Goal: Obtain resource: Obtain resource

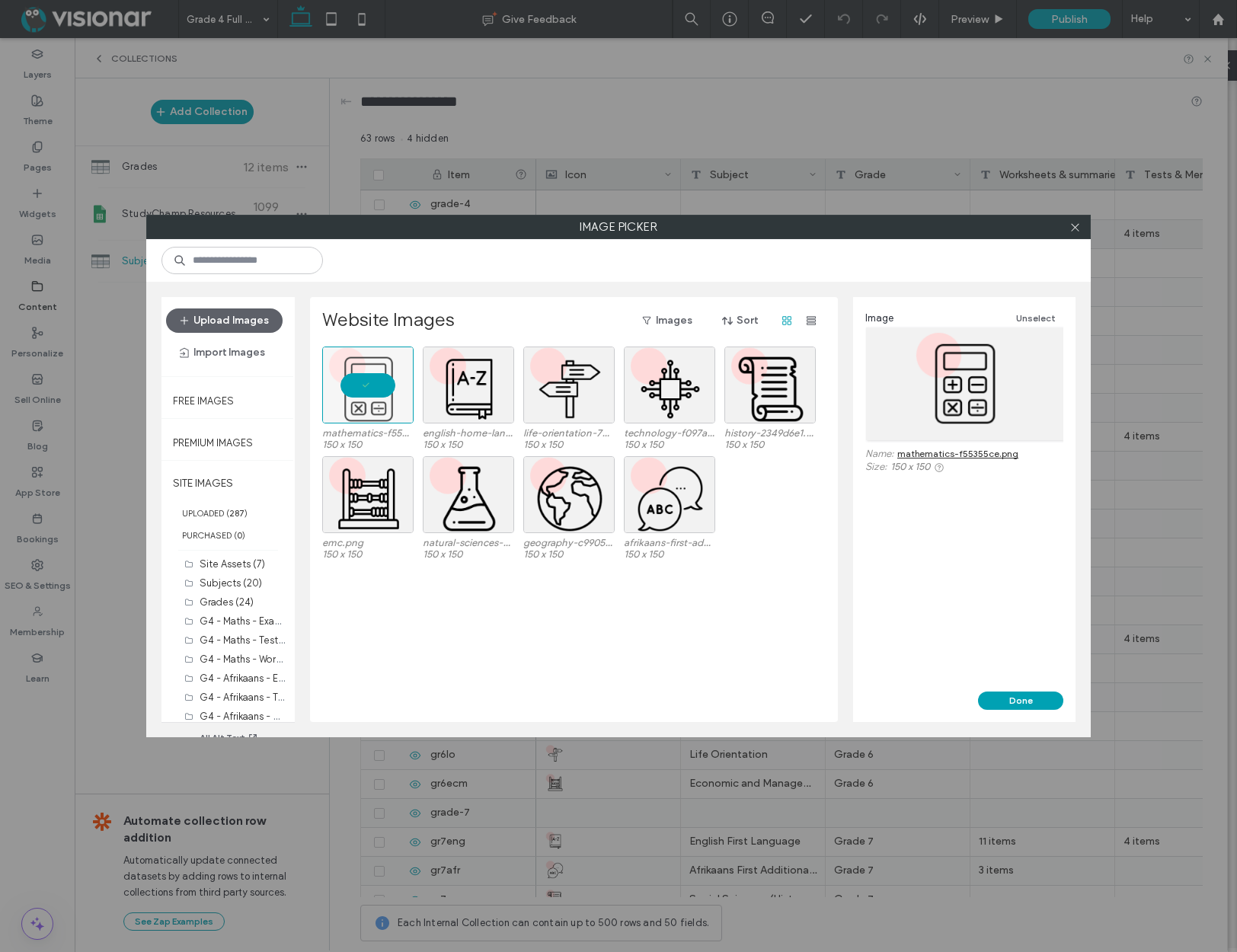
click at [986, 453] on link "mathematics-f55355ce.png" at bounding box center [958, 453] width 121 height 12
click at [473, 413] on div at bounding box center [468, 413] width 90 height 18
click at [928, 458] on link "english-home-language-cb7948ed.png" at bounding box center [980, 459] width 166 height 23
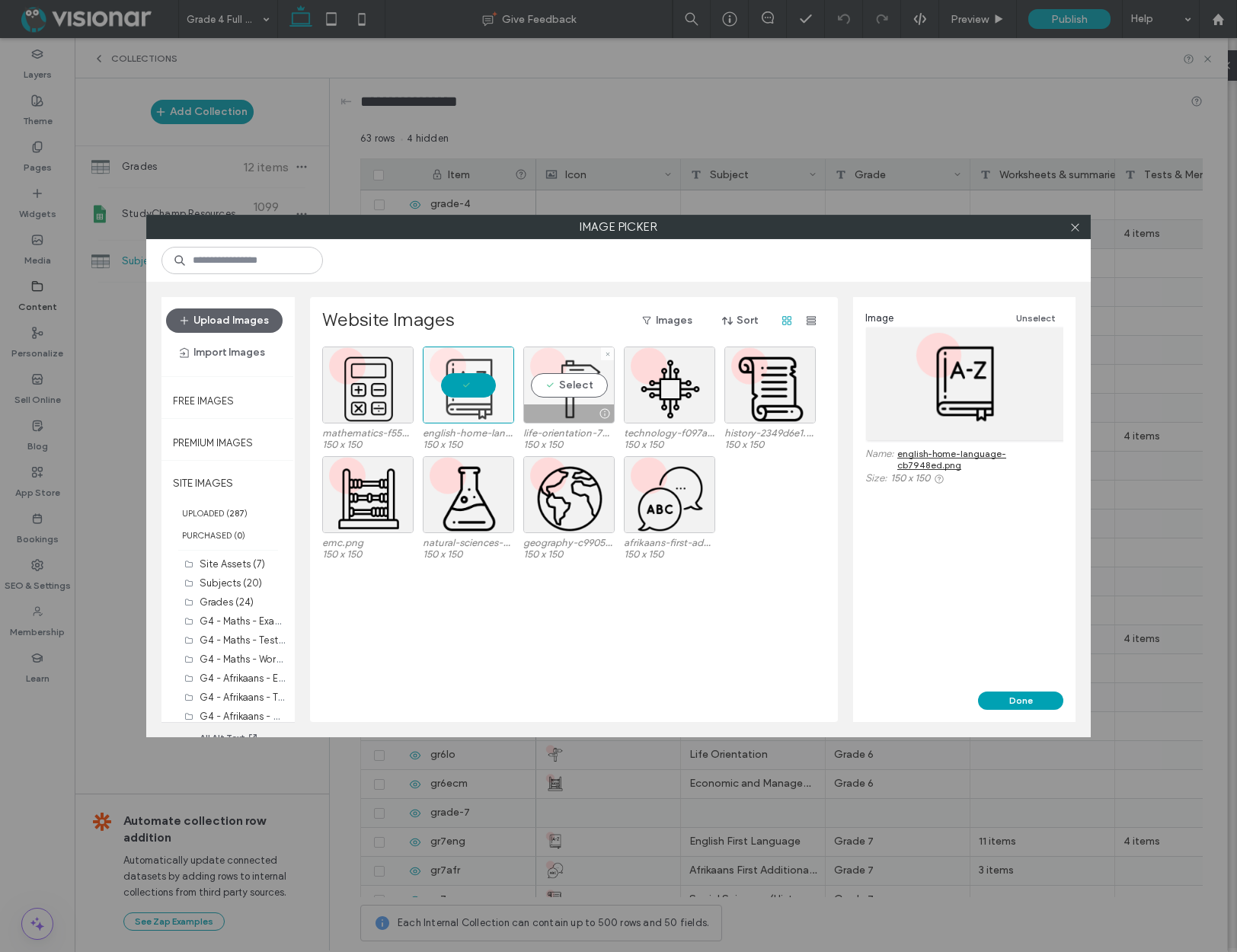
click at [563, 361] on div "Select" at bounding box center [568, 385] width 91 height 77
click at [965, 453] on link "life-orientation-705a3d59.png" at bounding box center [964, 453] width 133 height 12
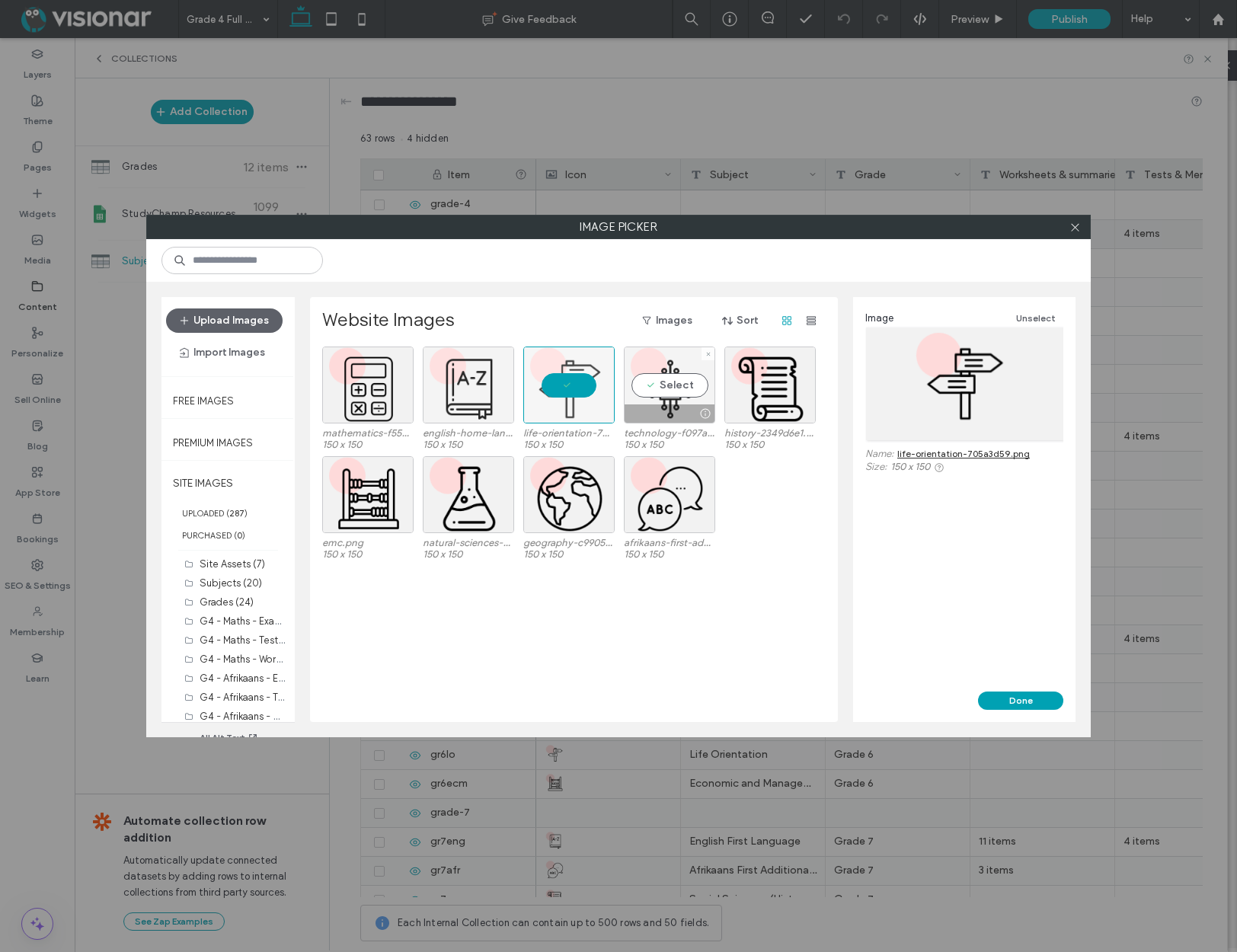
click at [660, 361] on div "Select" at bounding box center [669, 385] width 91 height 77
click at [915, 455] on link "technology-f097a640.png" at bounding box center [954, 453] width 115 height 12
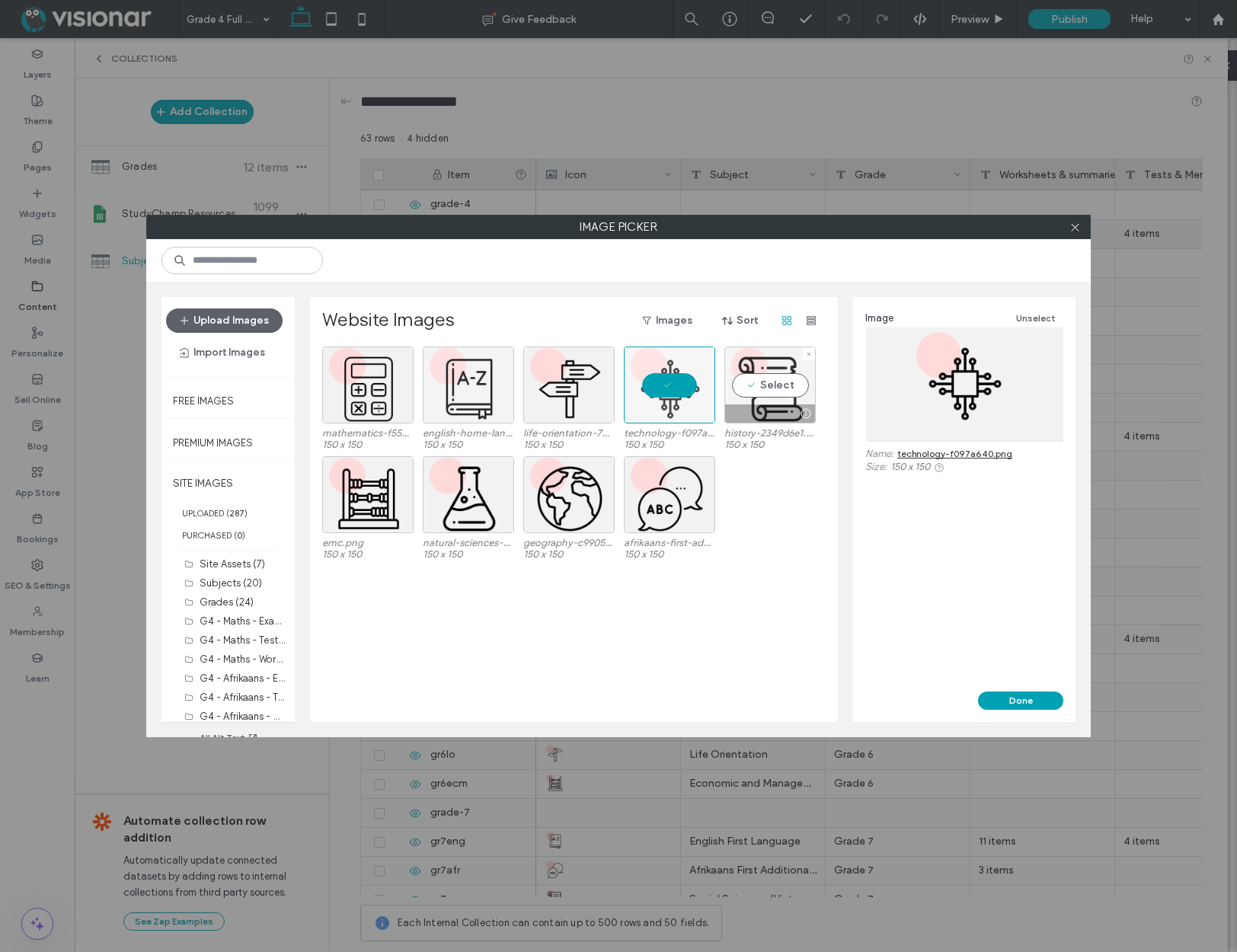
click at [763, 362] on div "Select" at bounding box center [770, 385] width 91 height 77
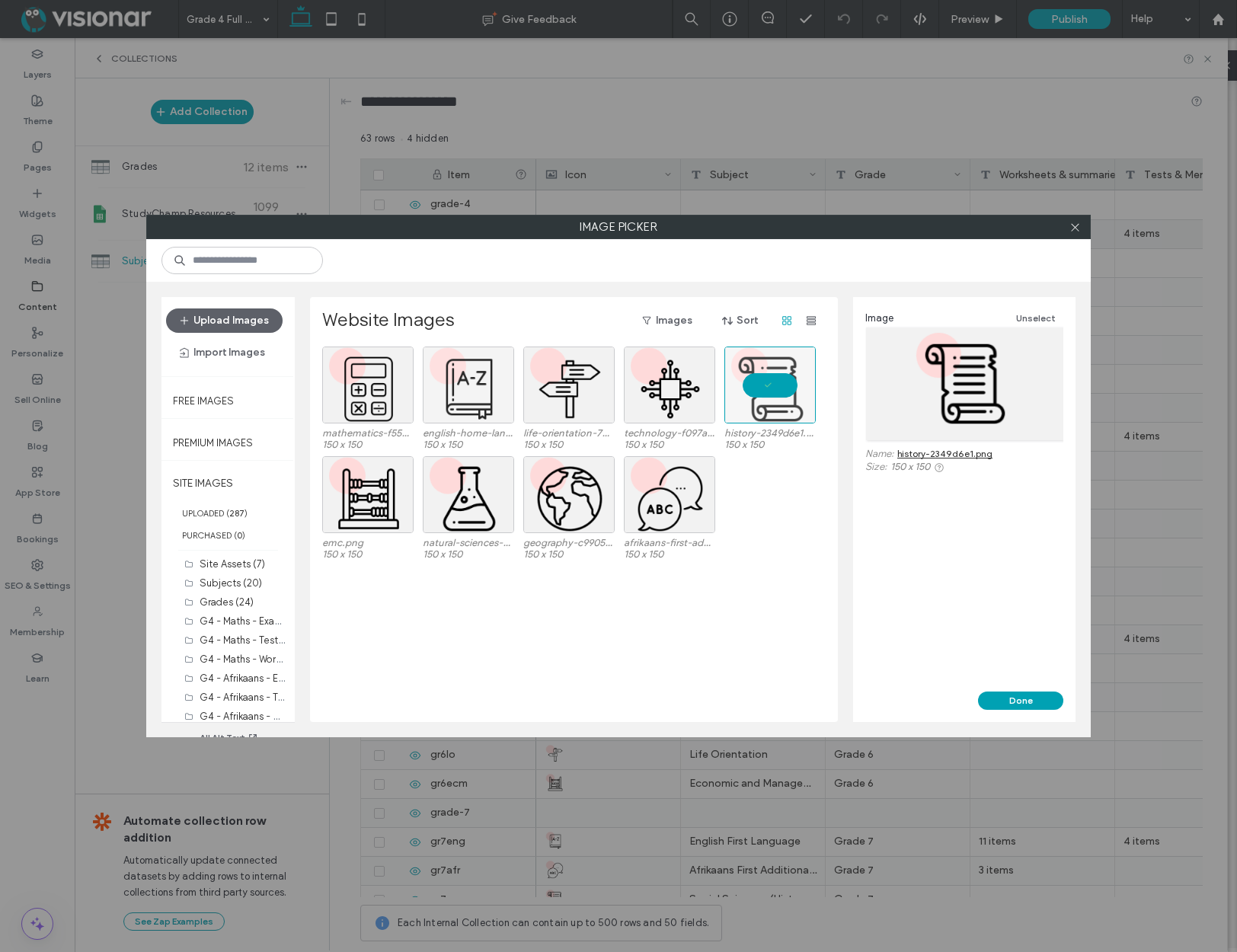
click at [954, 453] on link "history-2349d6e1.png" at bounding box center [945, 453] width 95 height 12
click at [359, 471] on div "Select" at bounding box center [368, 495] width 91 height 77
click at [919, 450] on link "emc.png" at bounding box center [916, 453] width 38 height 12
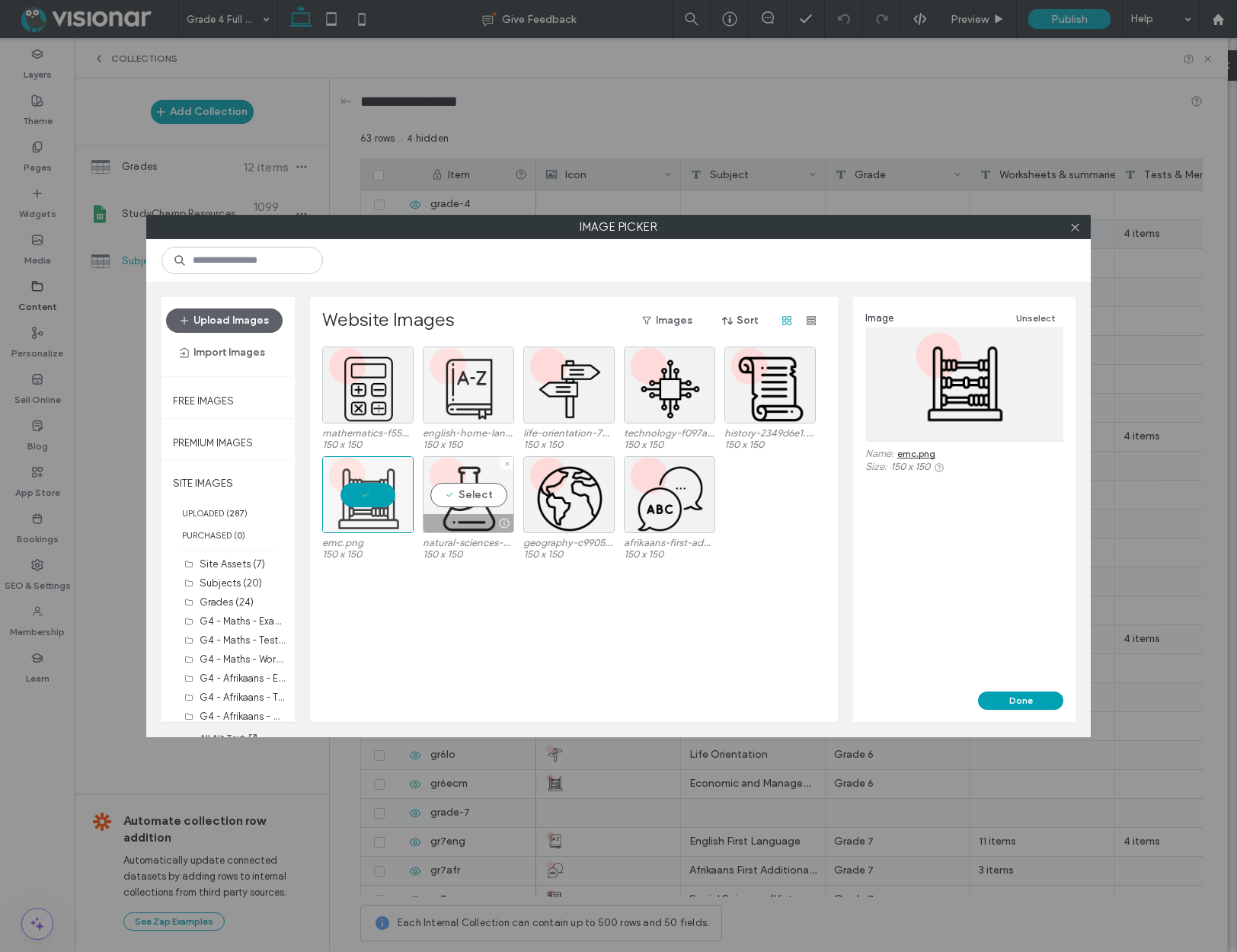
click at [472, 471] on div "Select" at bounding box center [468, 495] width 91 height 77
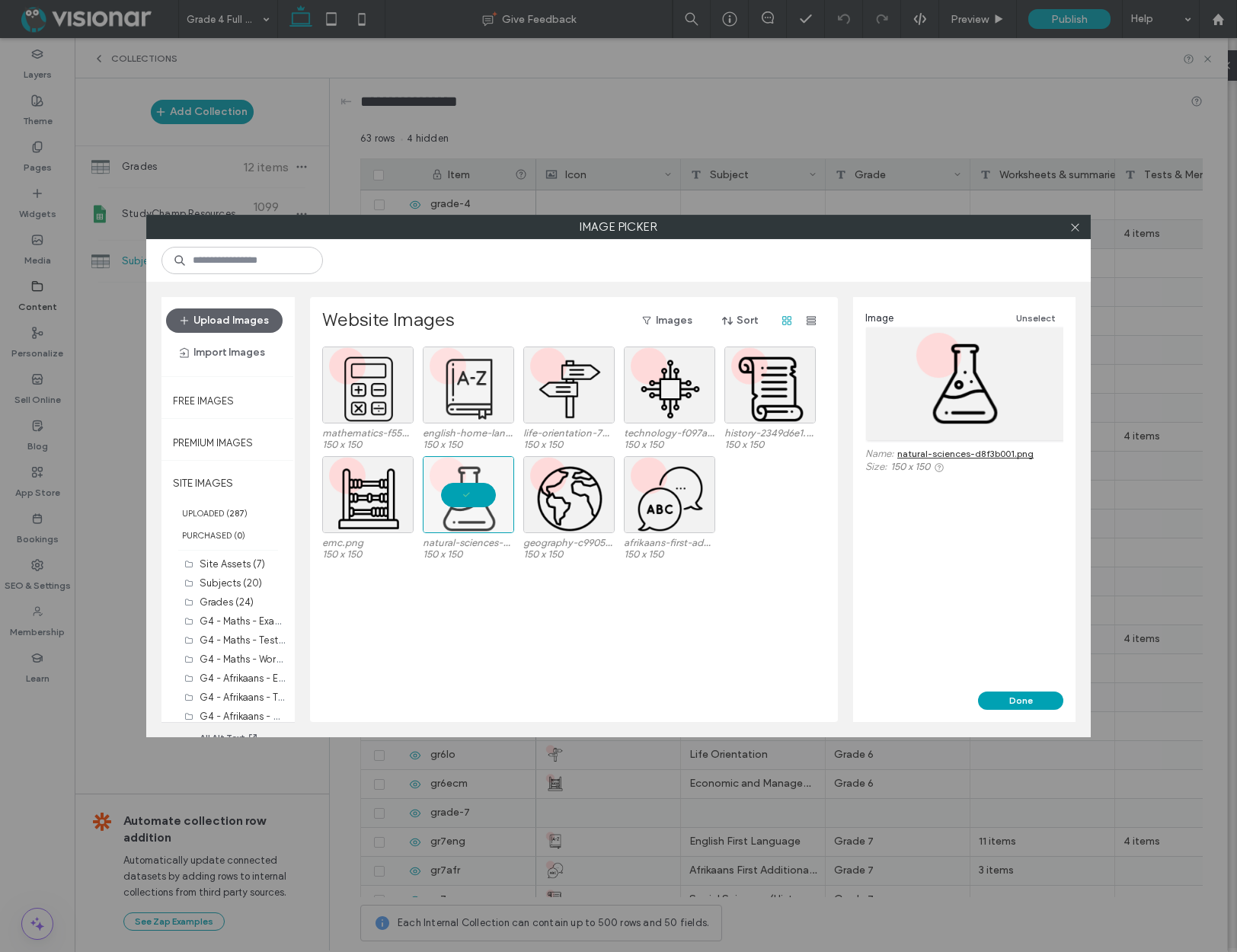
click at [979, 456] on link "natural-sciences-d8f3b001.png" at bounding box center [965, 453] width 137 height 12
click at [562, 473] on div "Select" at bounding box center [568, 495] width 91 height 77
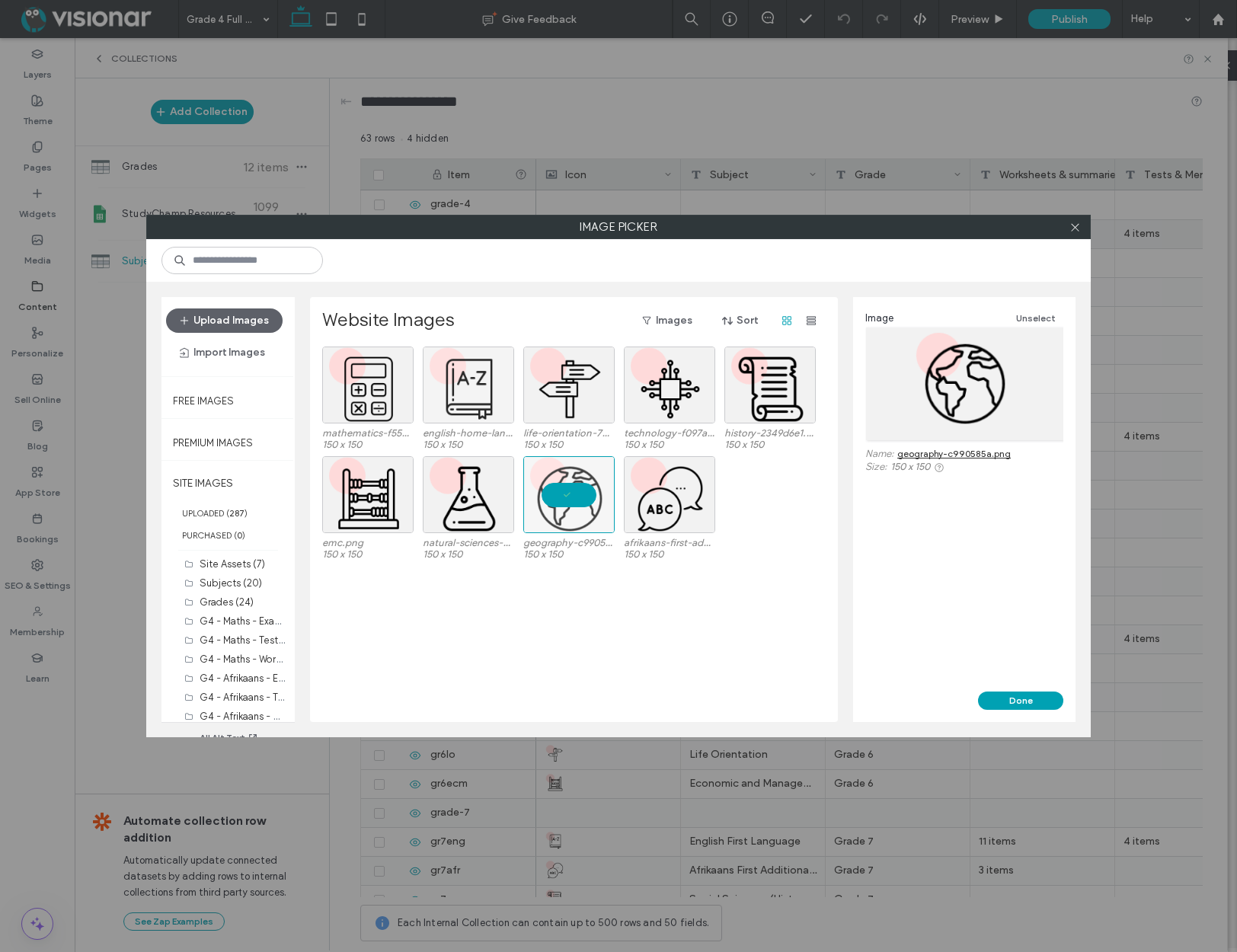
click at [934, 453] on link "geography-c990585a.png" at bounding box center [954, 453] width 113 height 12
click at [664, 474] on div "Select" at bounding box center [669, 495] width 91 height 77
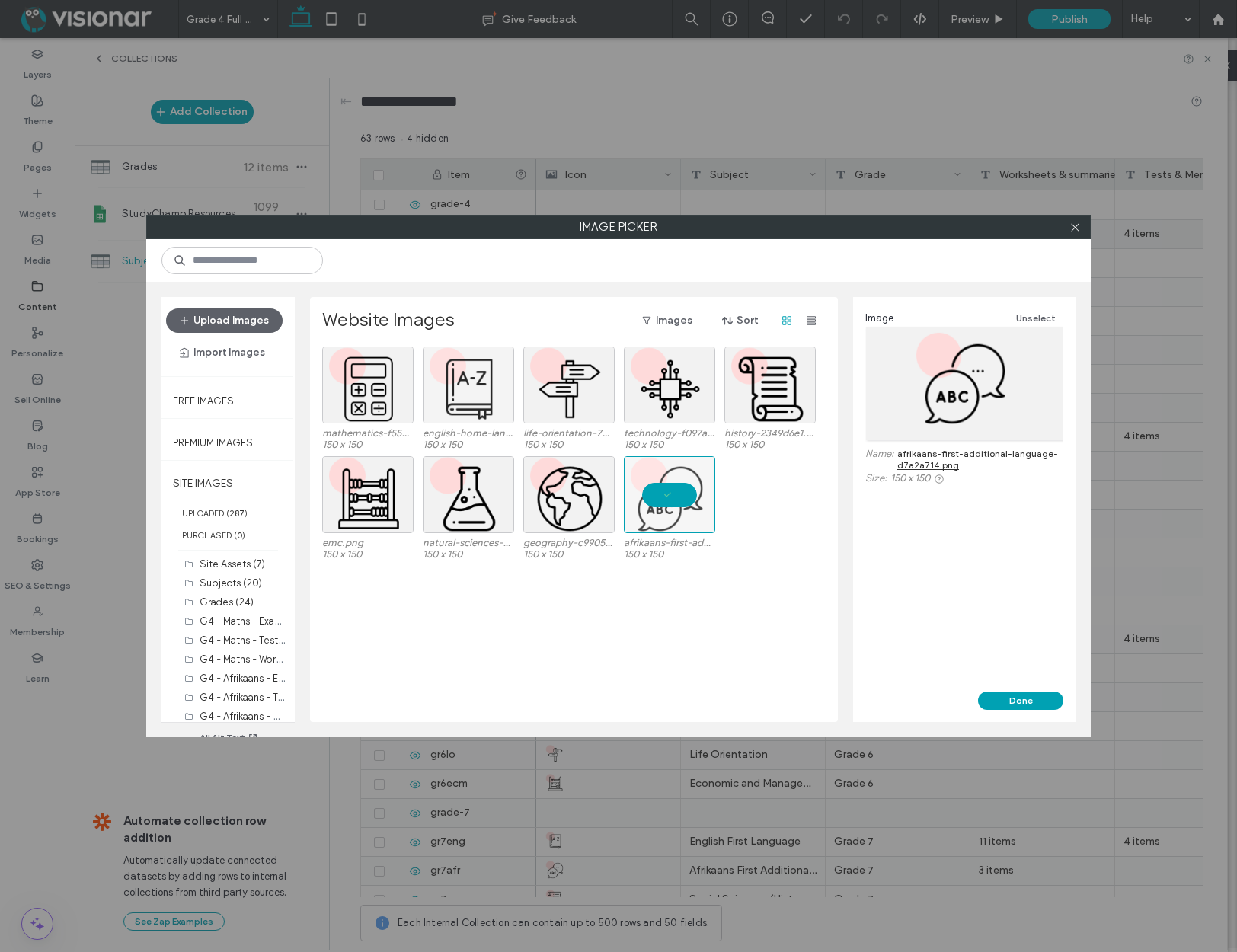
click at [928, 453] on link "afrikaans-first-additional-language-d7a2a714.png" at bounding box center [980, 459] width 166 height 23
